Goal: Check status: Check status

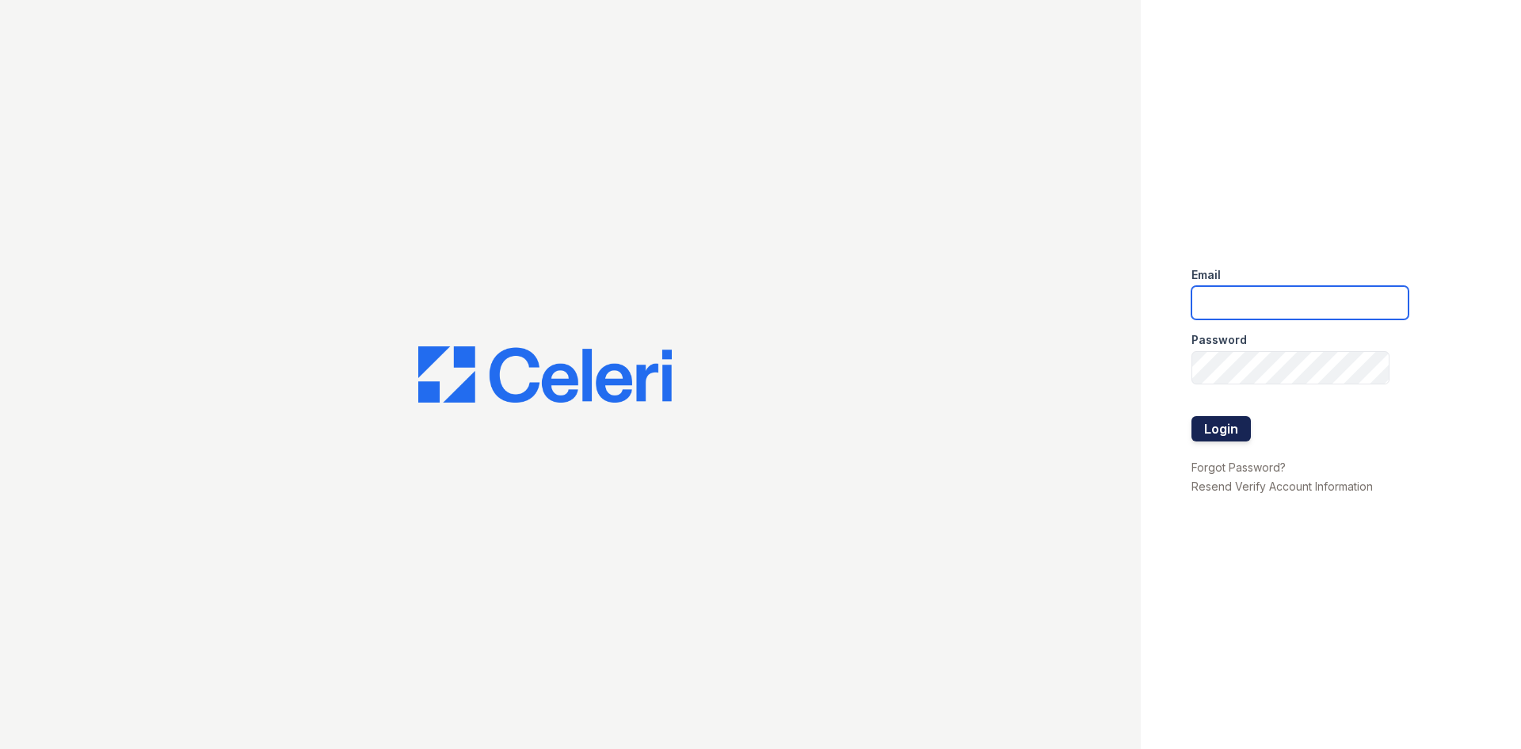
type input "[EMAIL_ADDRESS][DOMAIN_NAME]"
click at [1215, 426] on button "Login" at bounding box center [1220, 428] width 59 height 25
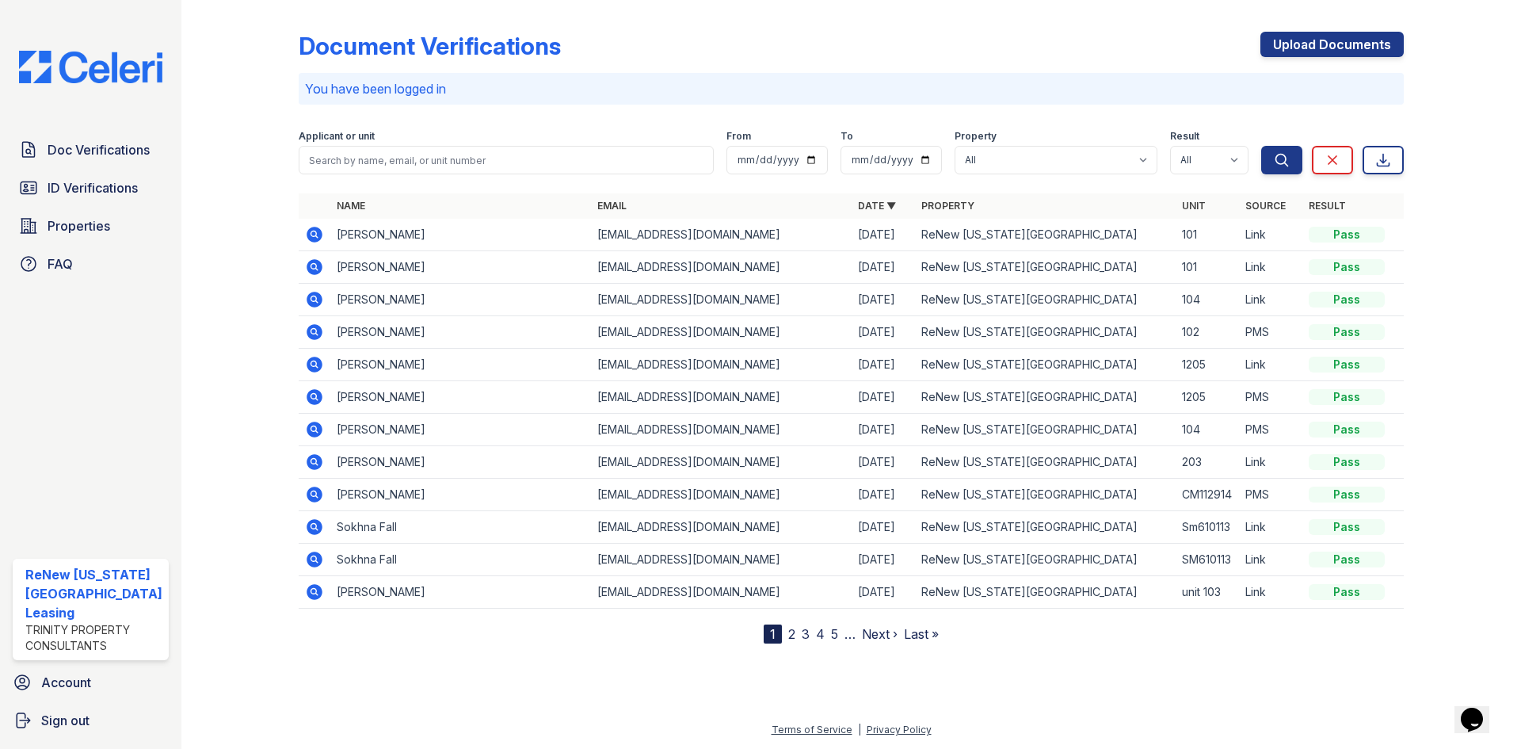
click at [311, 231] on icon at bounding box center [314, 234] width 19 height 19
click at [102, 140] on span "Doc Verifications" at bounding box center [99, 149] width 102 height 19
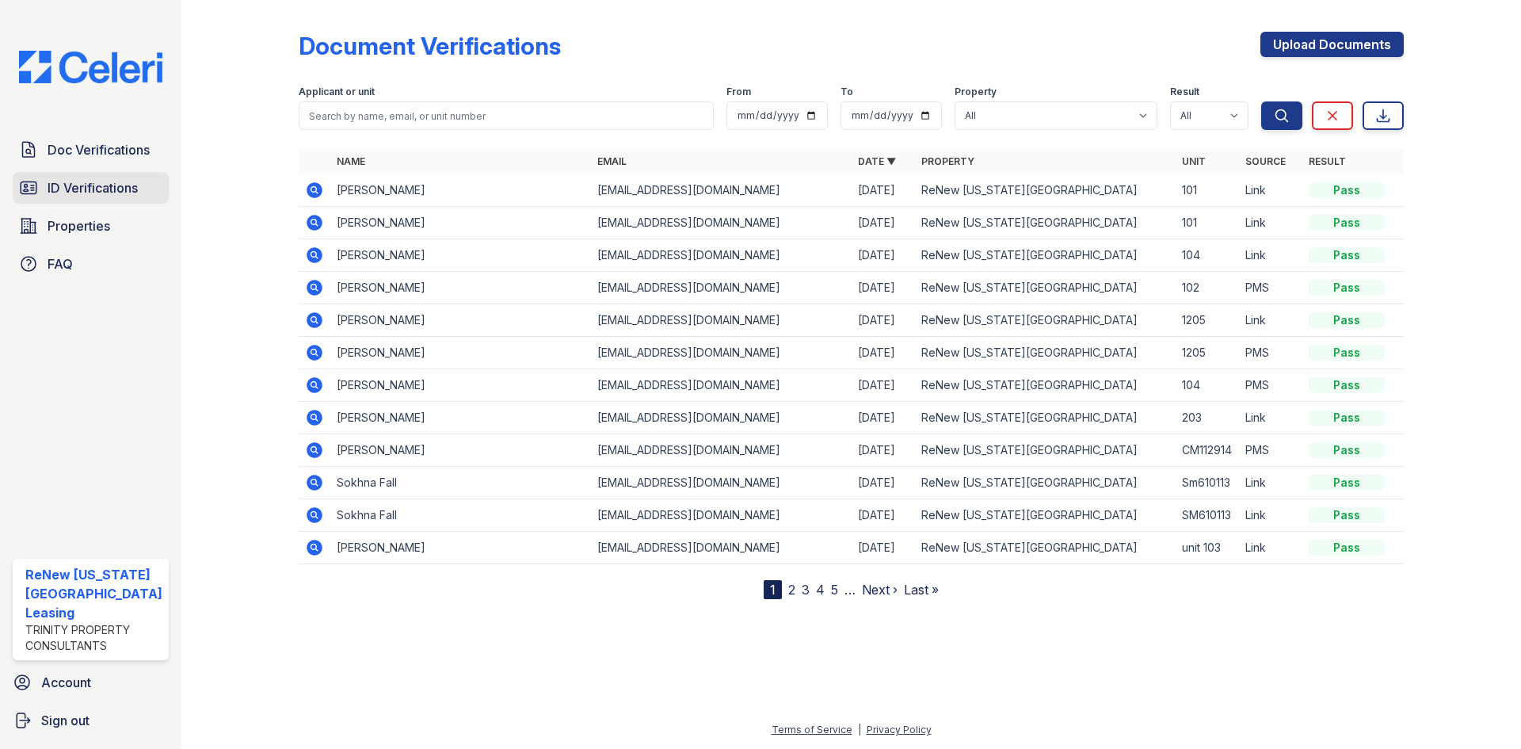
click at [105, 193] on span "ID Verifications" at bounding box center [93, 187] width 90 height 19
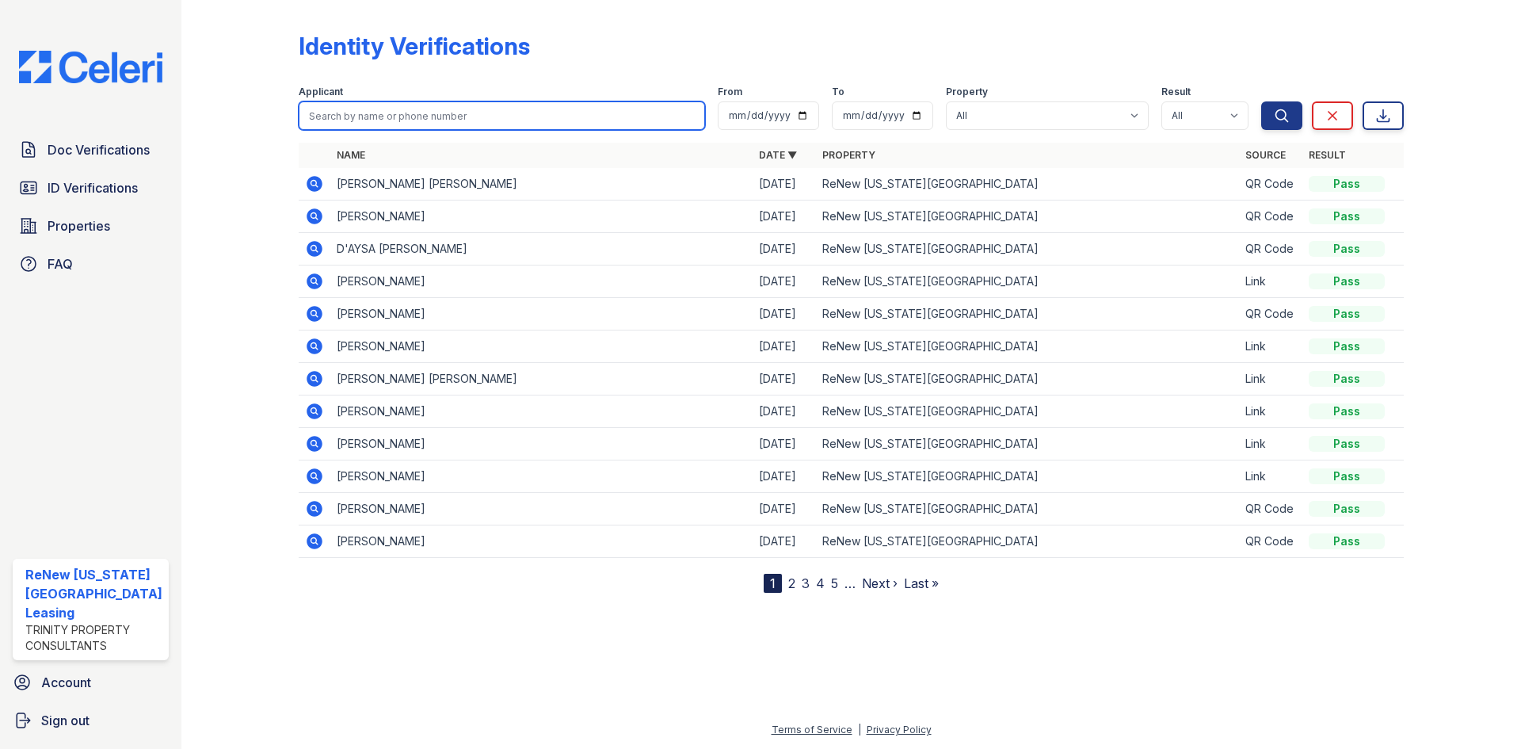
click at [361, 118] on input "search" at bounding box center [502, 115] width 406 height 29
click at [307, 283] on icon at bounding box center [315, 281] width 16 height 16
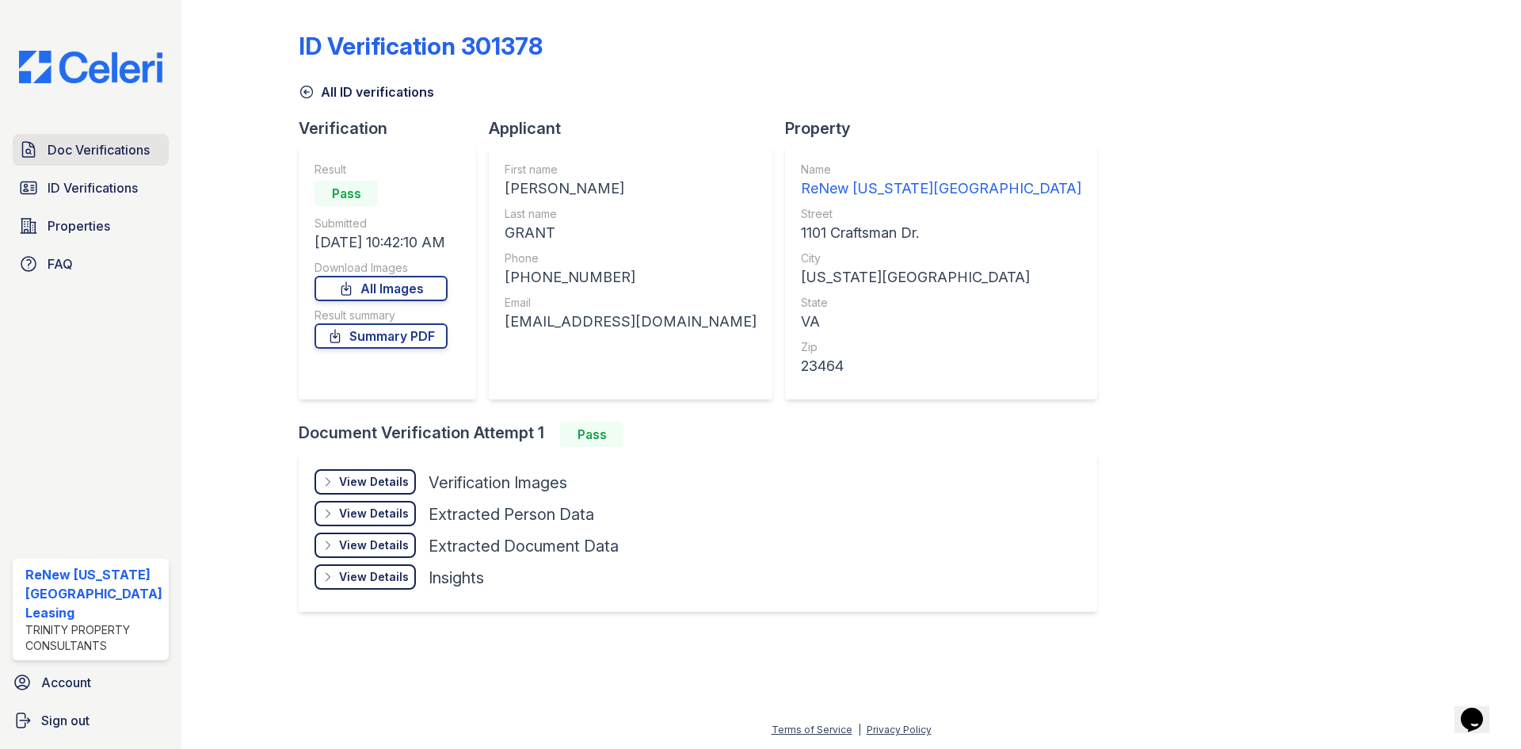
click at [116, 151] on span "Doc Verifications" at bounding box center [99, 149] width 102 height 19
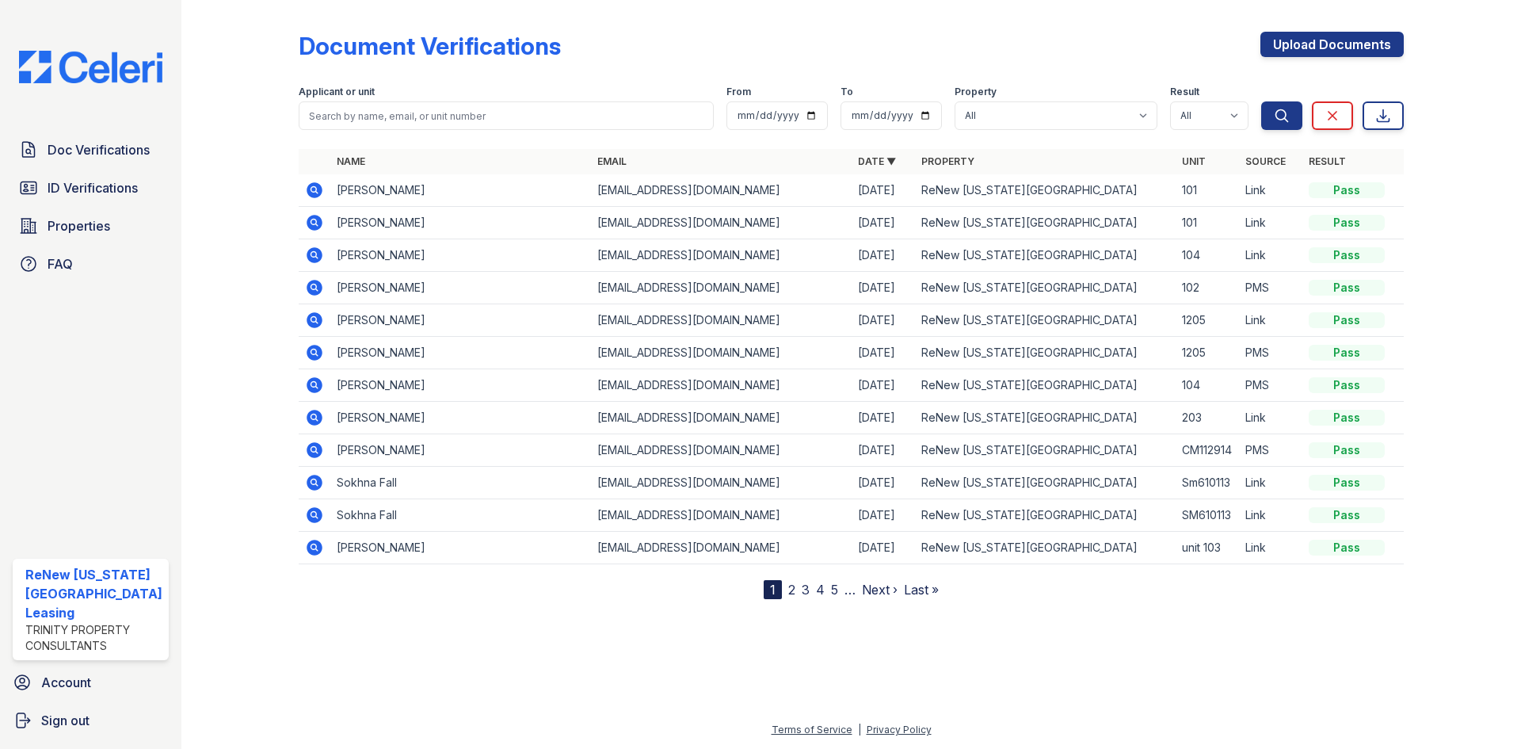
click at [323, 189] on td at bounding box center [315, 190] width 32 height 32
click at [315, 187] on icon at bounding box center [315, 190] width 16 height 16
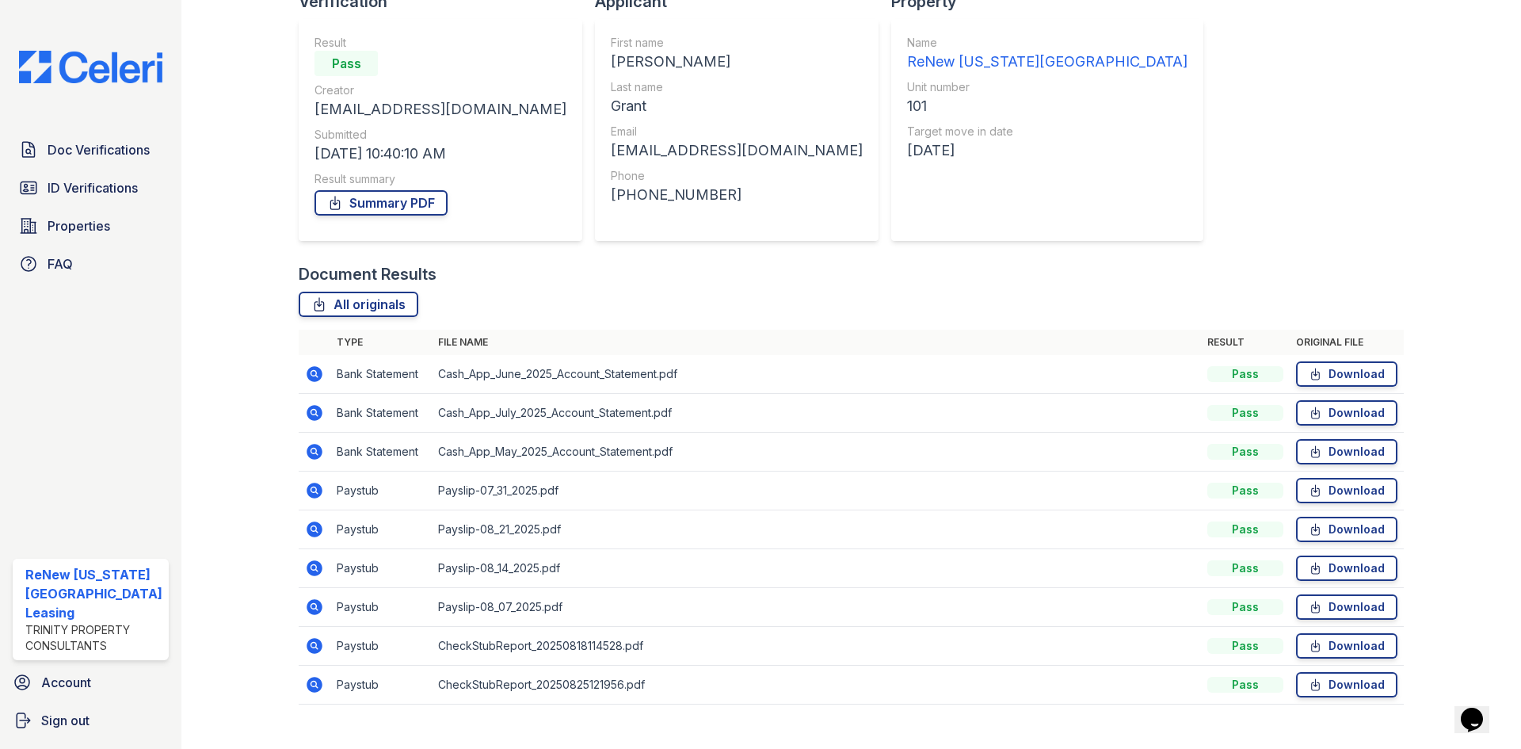
scroll to position [152, 0]
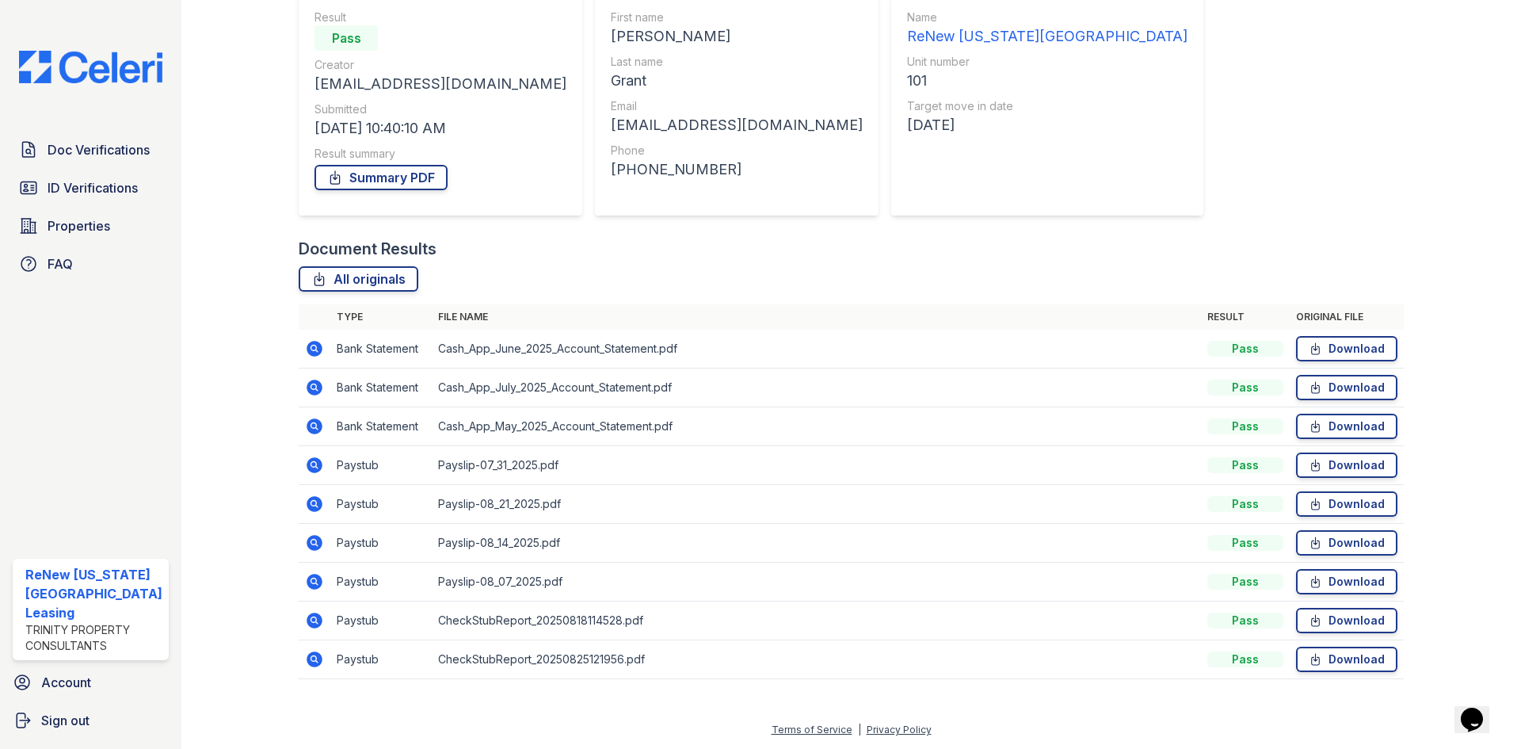
click at [314, 501] on icon at bounding box center [314, 503] width 19 height 19
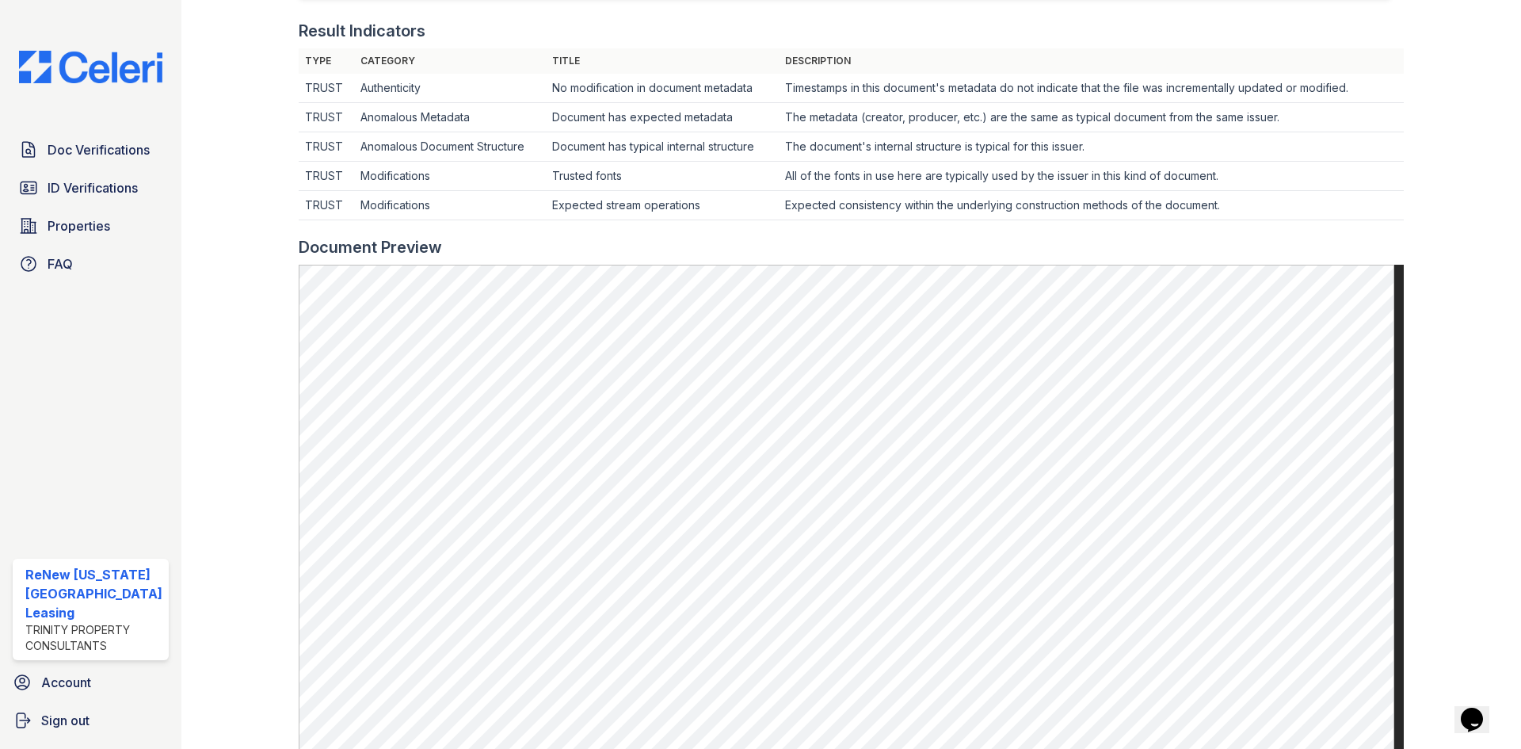
scroll to position [475, 0]
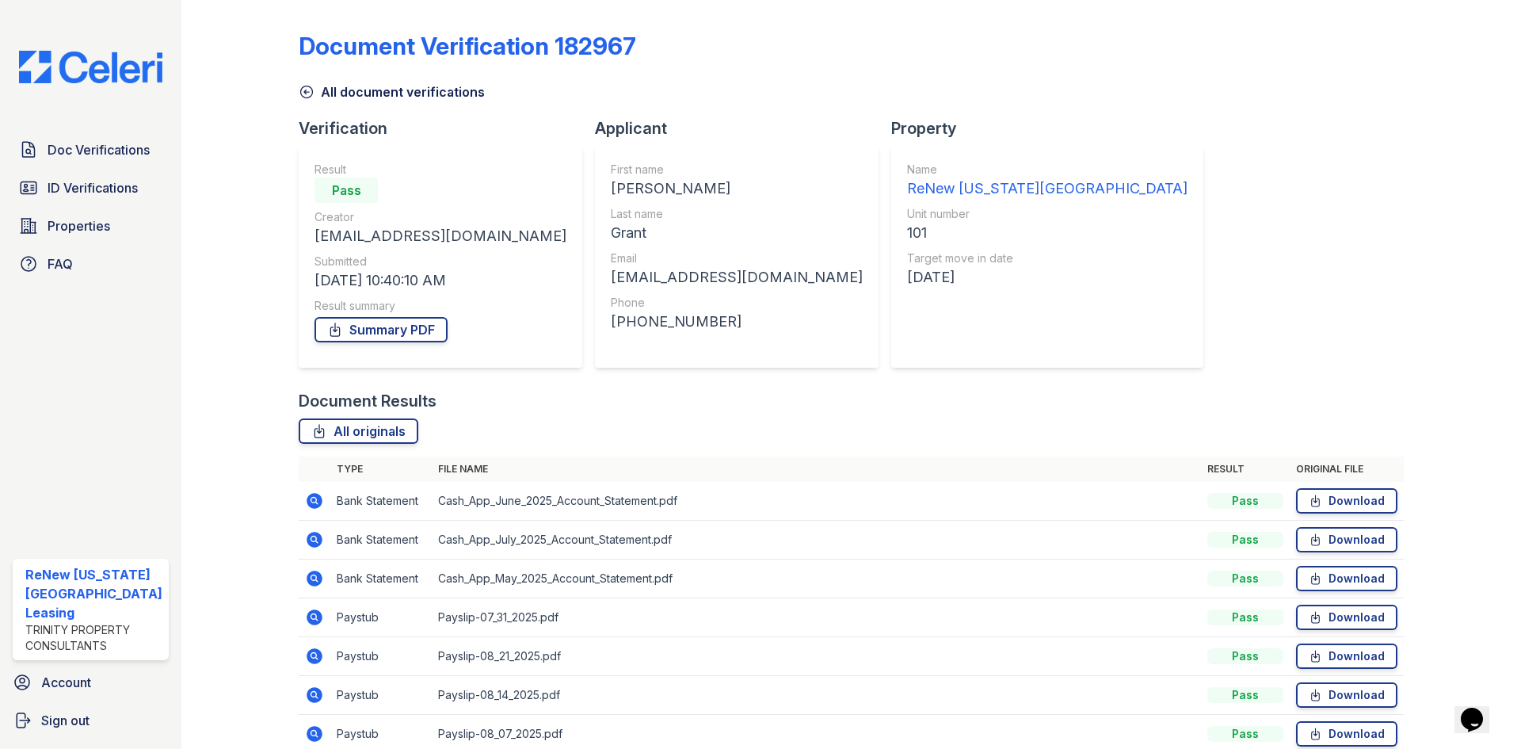
click at [524, 689] on td "Payslip-08_14_2025.pdf" at bounding box center [816, 695] width 769 height 39
click at [321, 688] on icon at bounding box center [314, 694] width 19 height 19
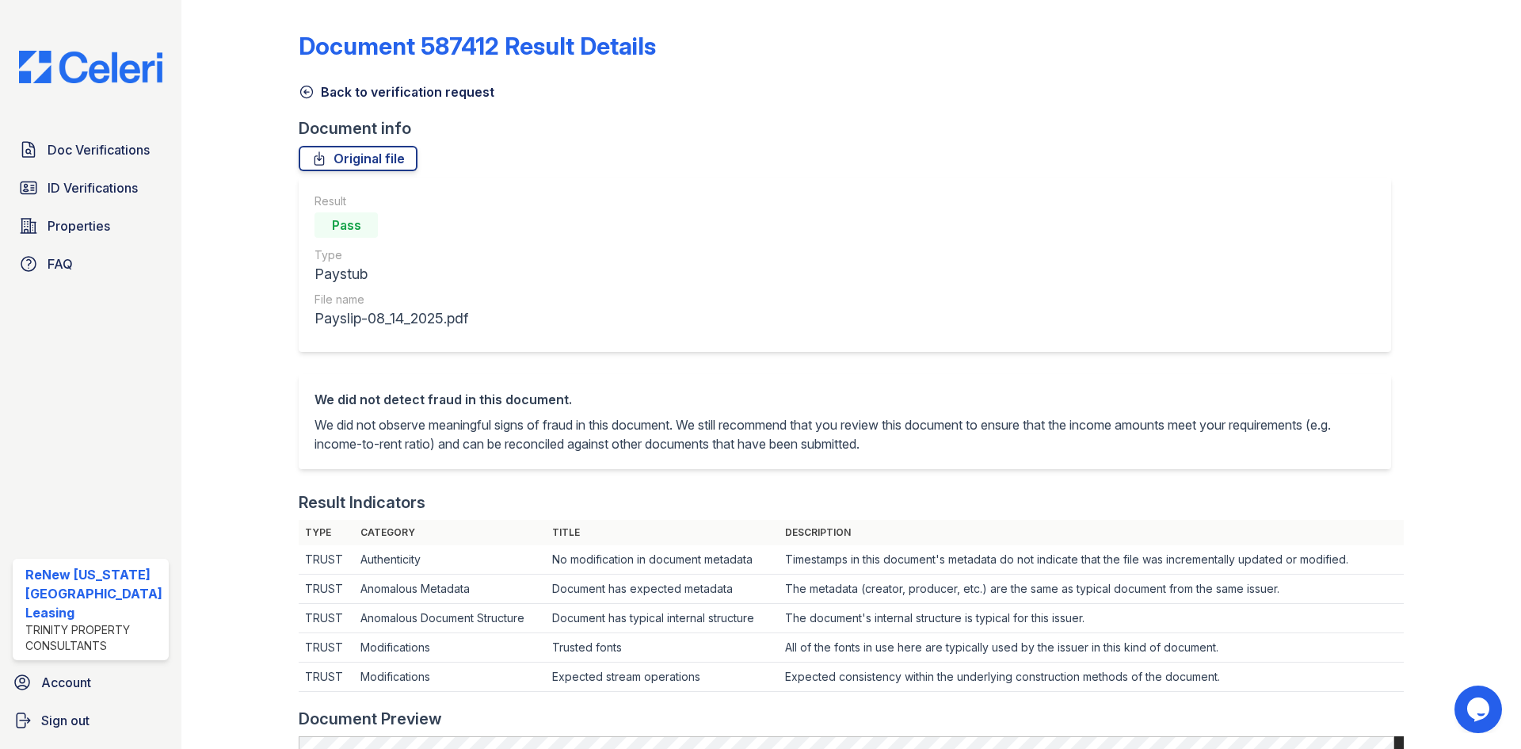
scroll to position [396, 0]
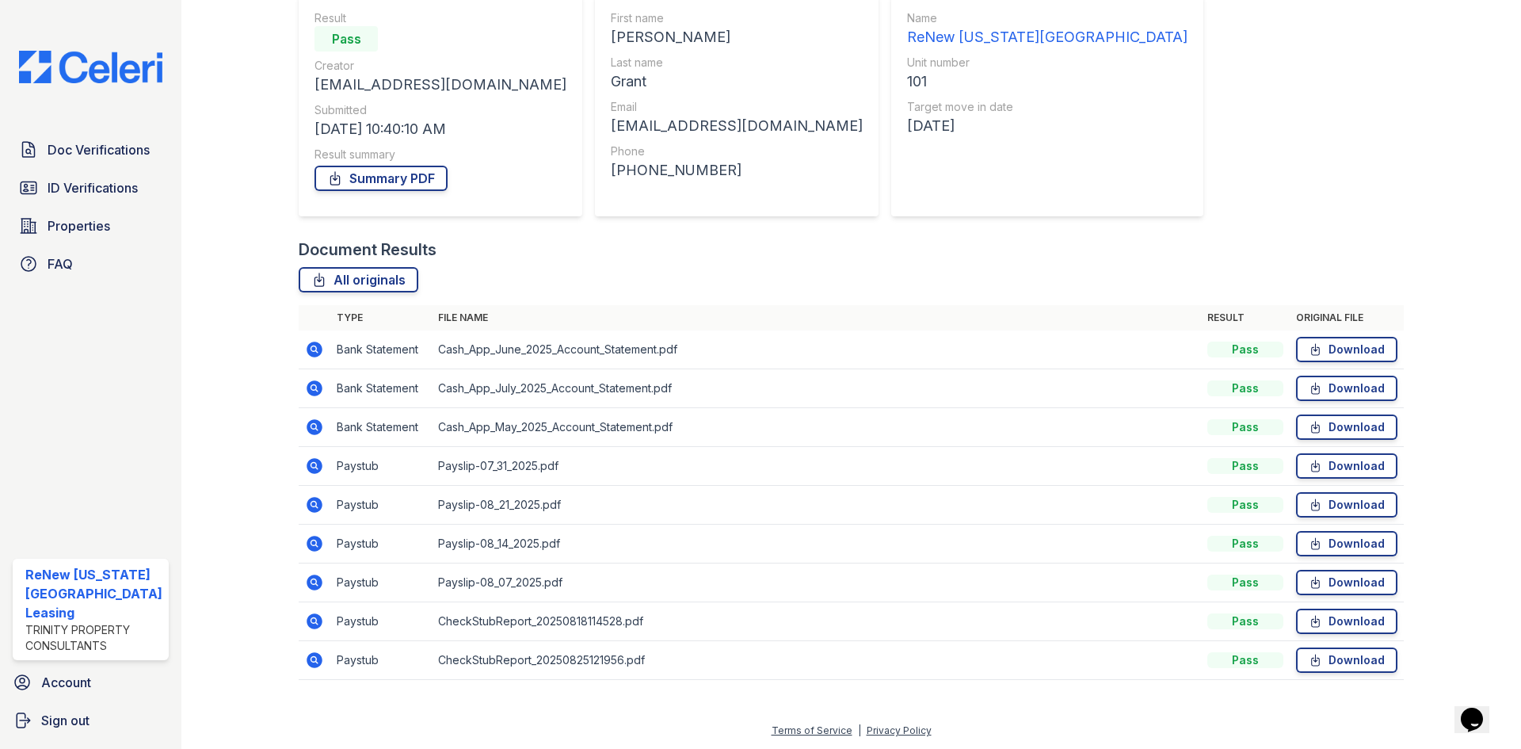
scroll to position [152, 0]
click at [315, 584] on icon at bounding box center [314, 581] width 19 height 19
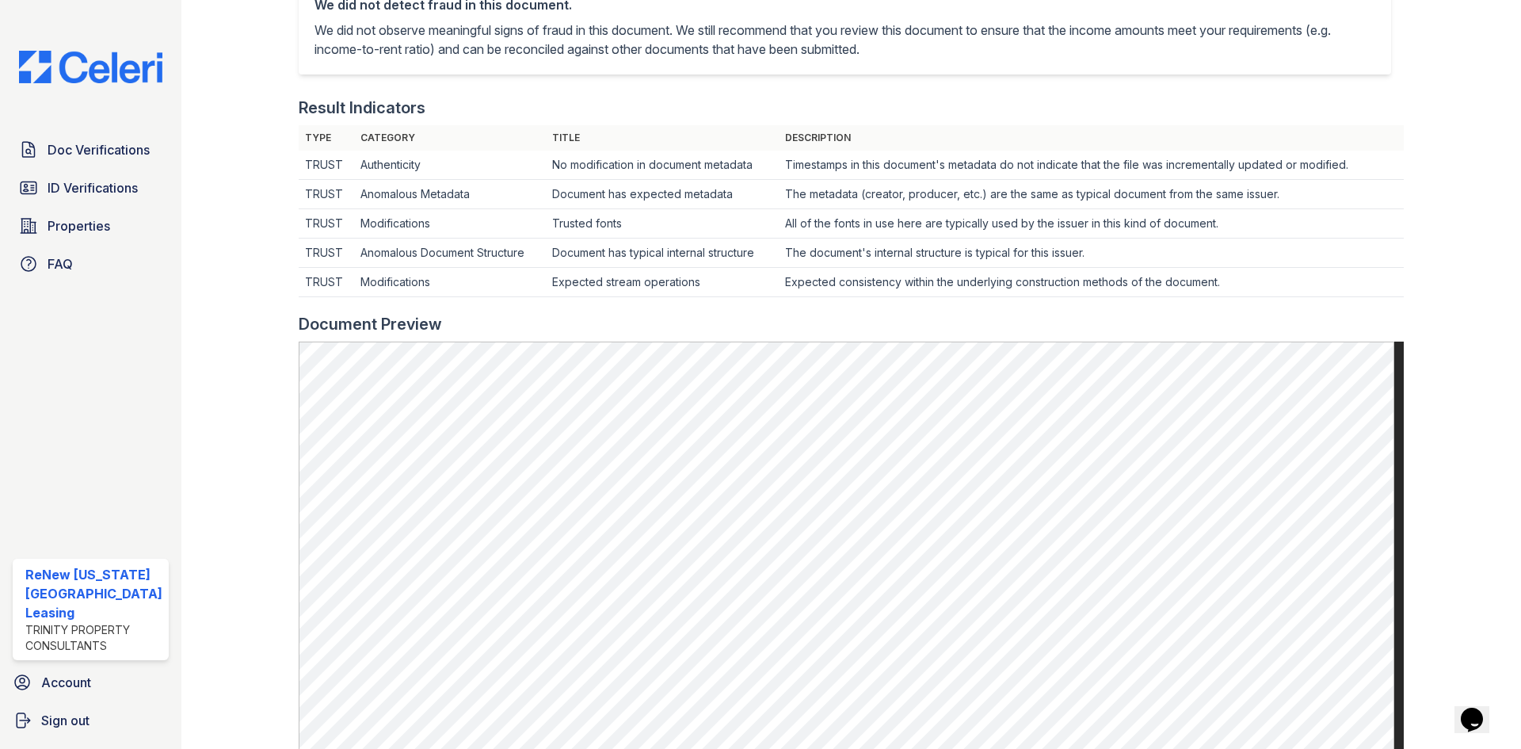
scroll to position [396, 0]
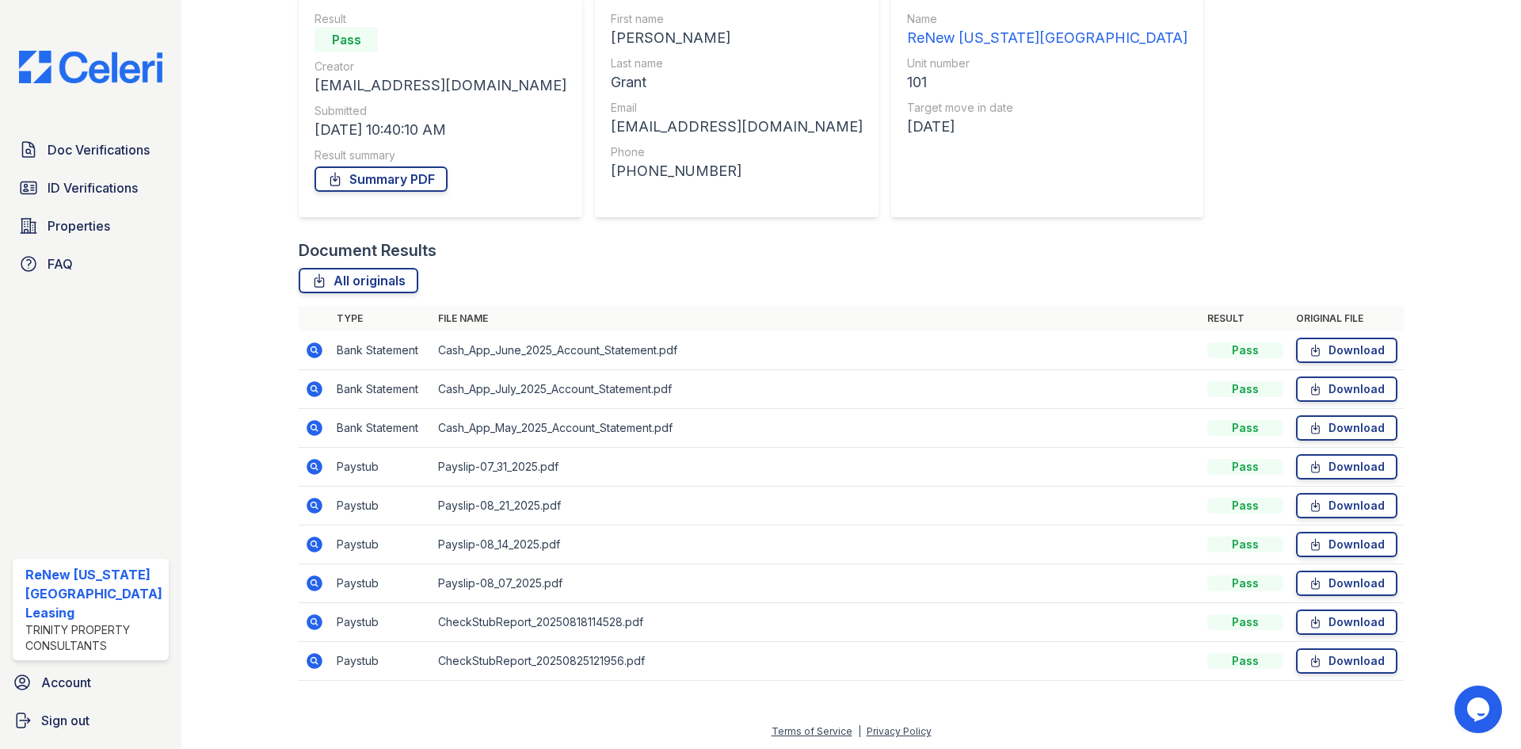
scroll to position [152, 0]
click at [305, 584] on icon at bounding box center [314, 581] width 19 height 19
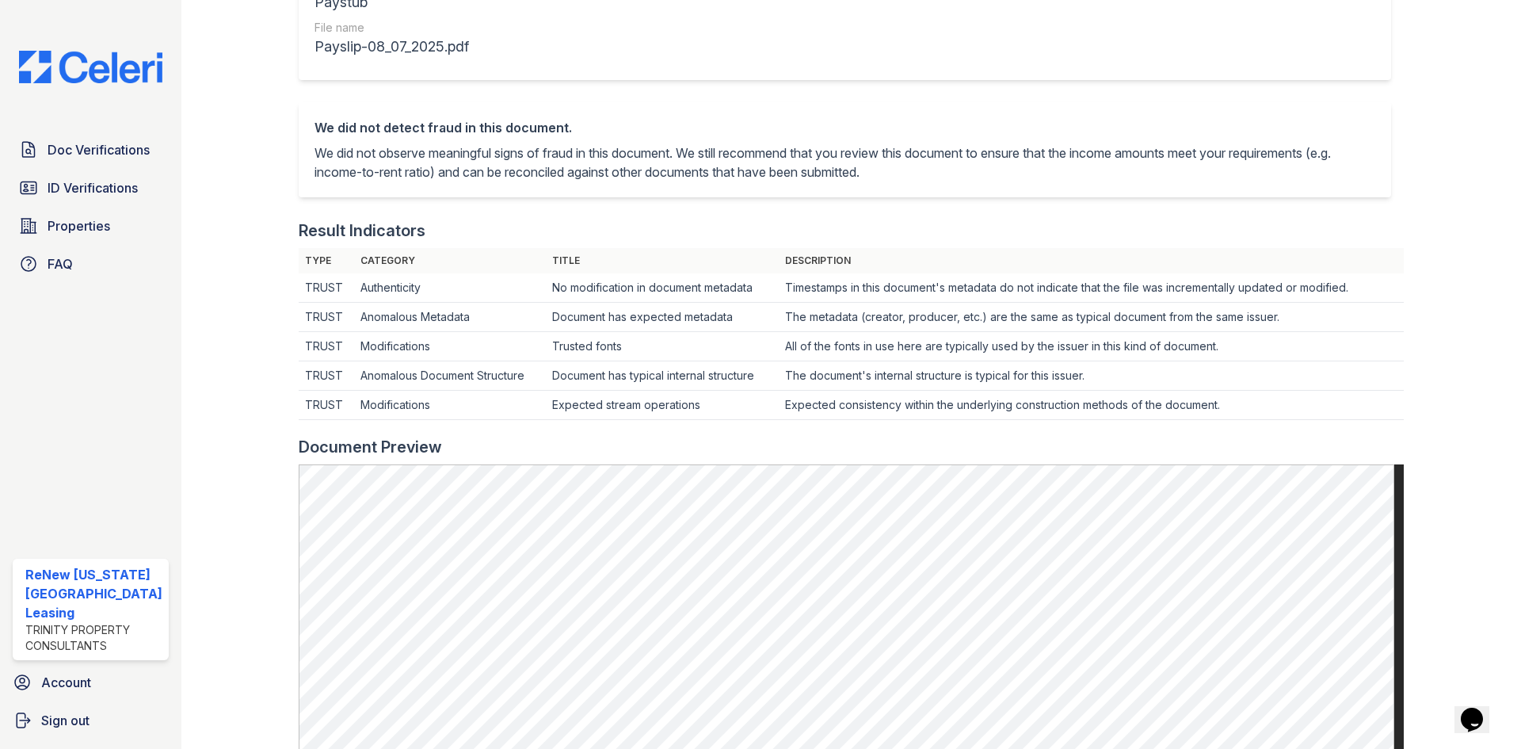
scroll to position [158, 0]
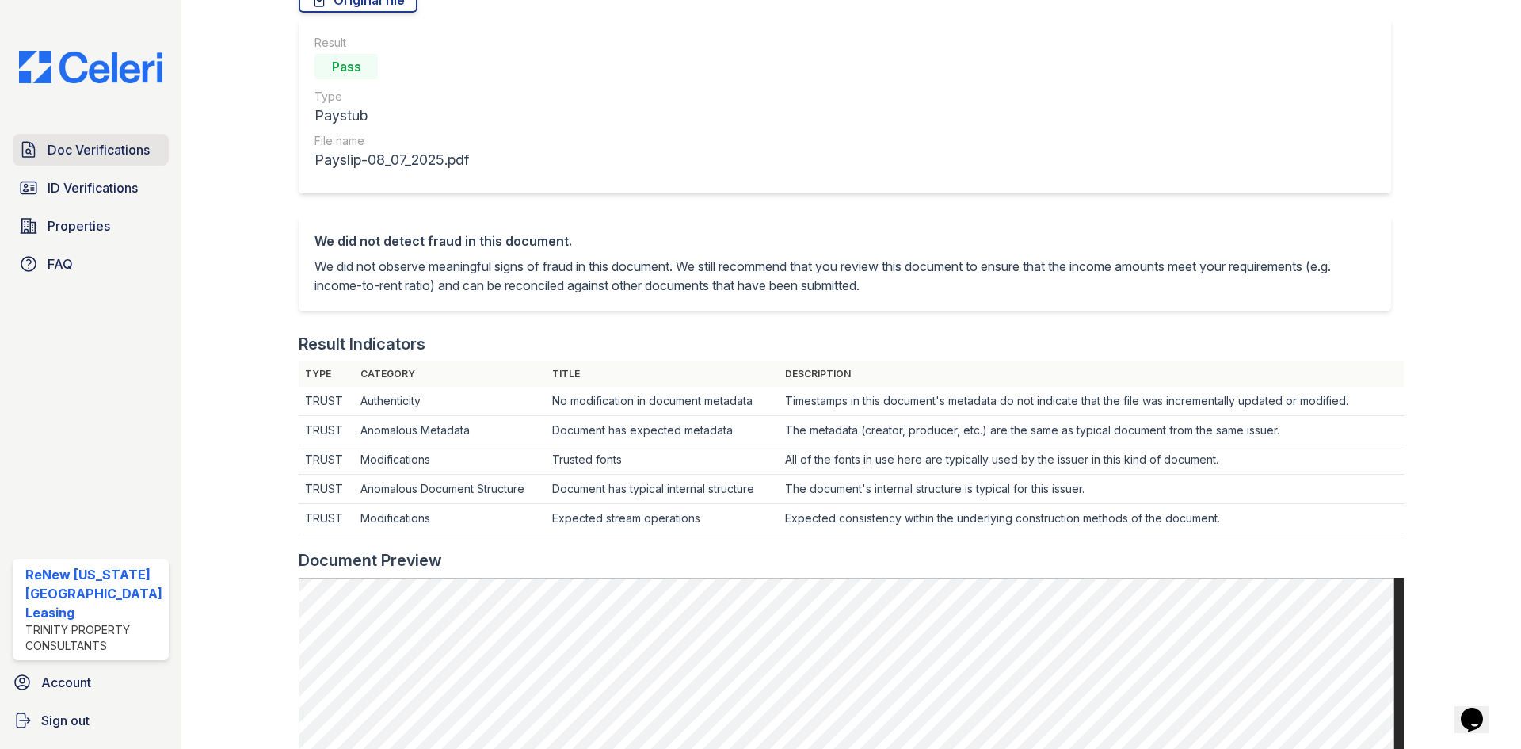
click at [101, 154] on span "Doc Verifications" at bounding box center [99, 149] width 102 height 19
